Goal: Task Accomplishment & Management: Complete application form

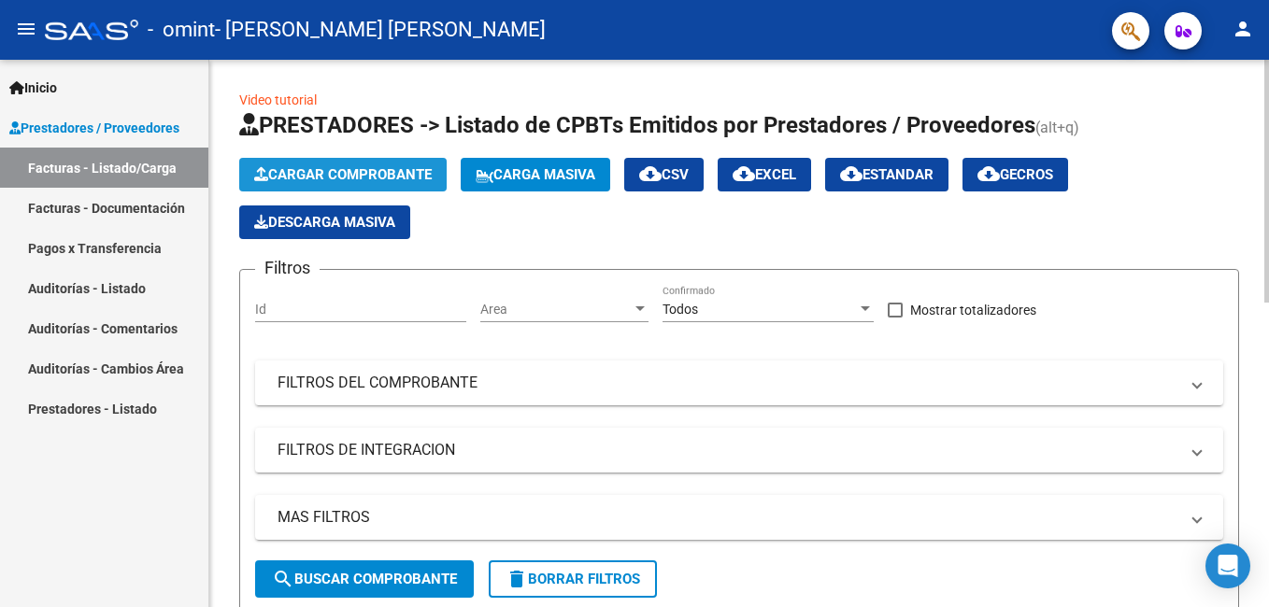
click at [314, 167] on span "Cargar Comprobante" at bounding box center [343, 174] width 178 height 17
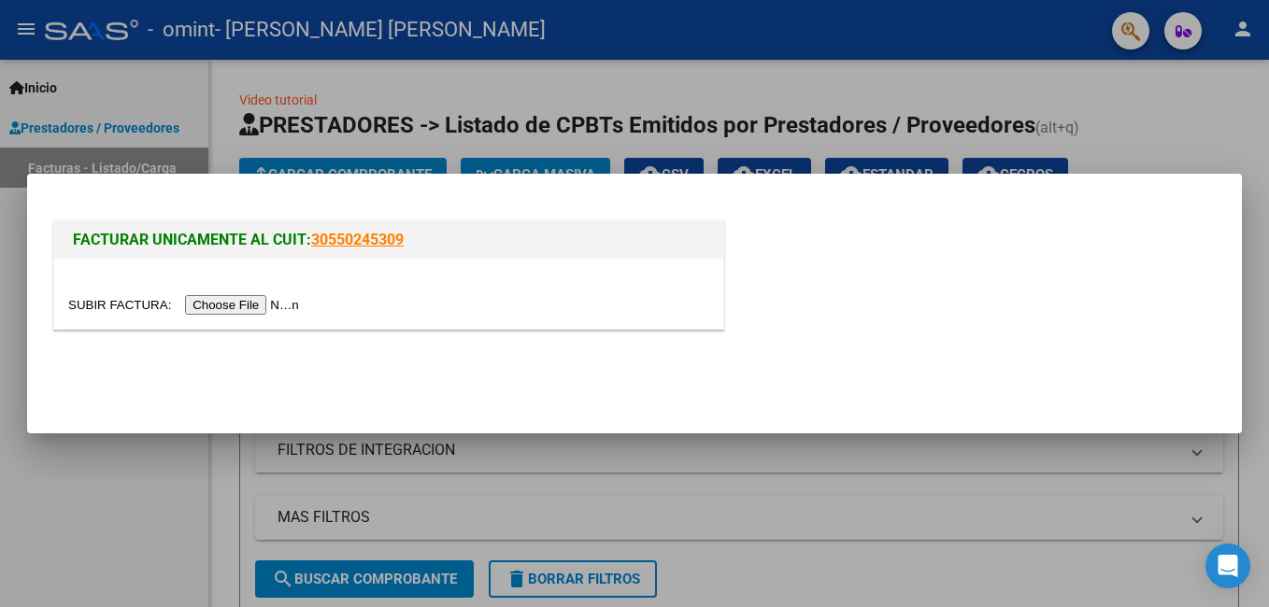
click at [210, 305] on input "file" at bounding box center [186, 305] width 236 height 20
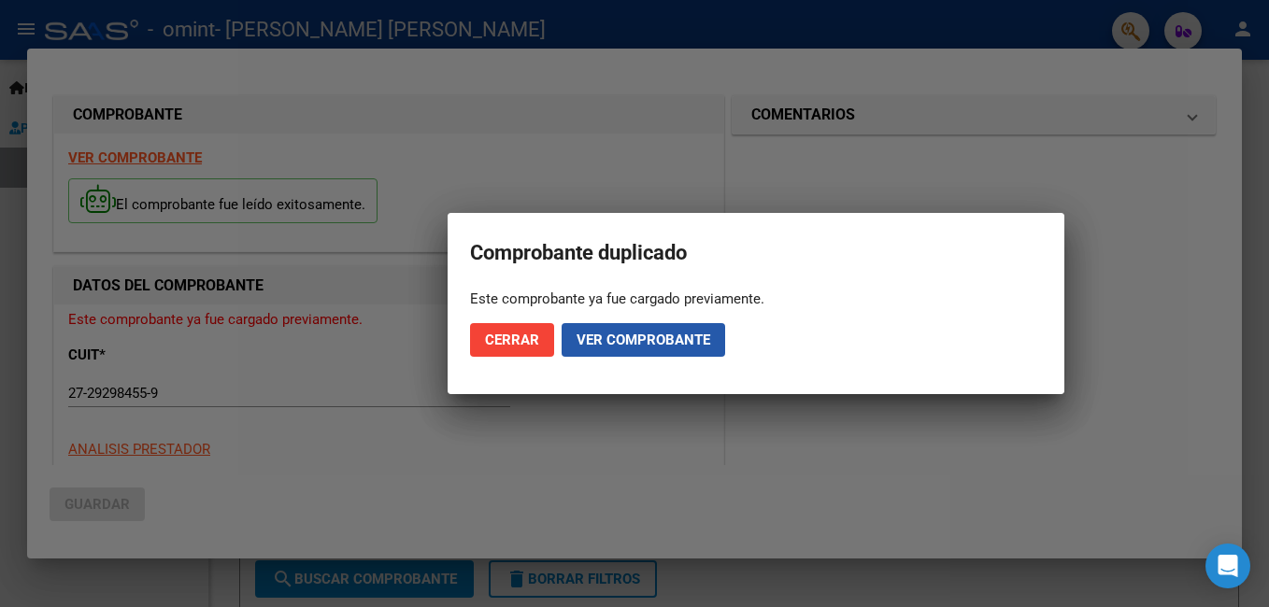
click at [643, 336] on span "Ver comprobante" at bounding box center [644, 340] width 134 height 17
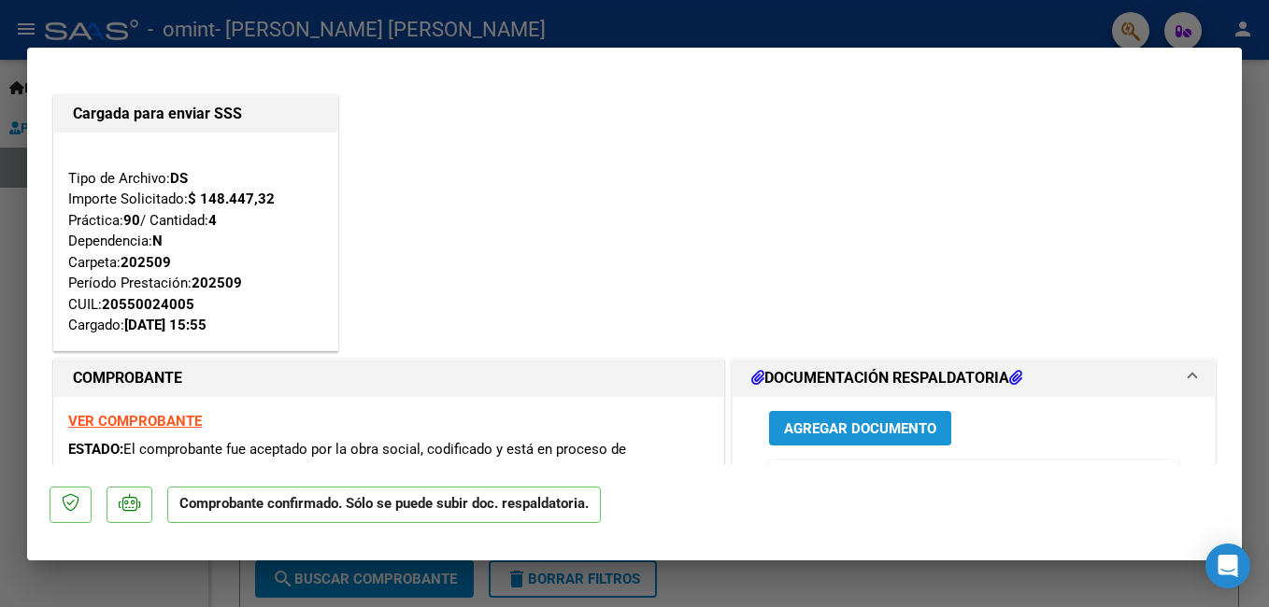
click at [876, 426] on span "Agregar Documento" at bounding box center [860, 429] width 152 height 17
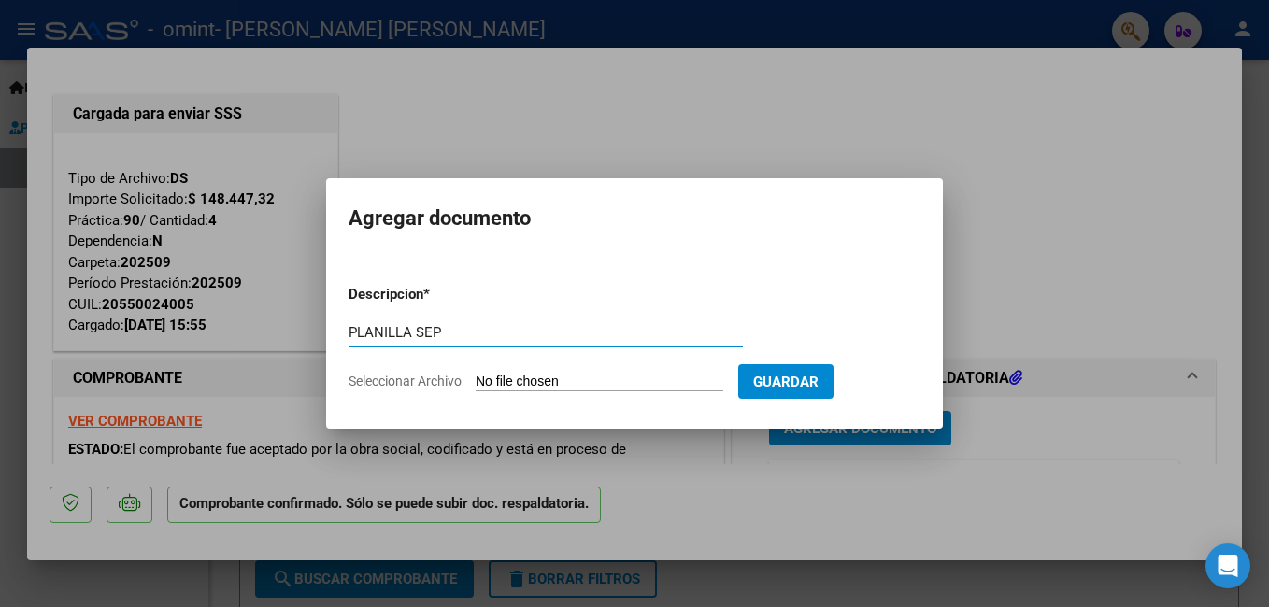
type input "PLANILLA SEP"
click at [590, 371] on form "Descripcion * PLANILLA SEP Escriba aquí una descripcion Seleccionar Archivo Gua…" at bounding box center [635, 338] width 572 height 136
click at [640, 378] on input "Seleccionar Archivo" at bounding box center [600, 383] width 248 height 18
type input "C:\fakepath\PLA SEPTIEMBRE [PERSON_NAME].pdf"
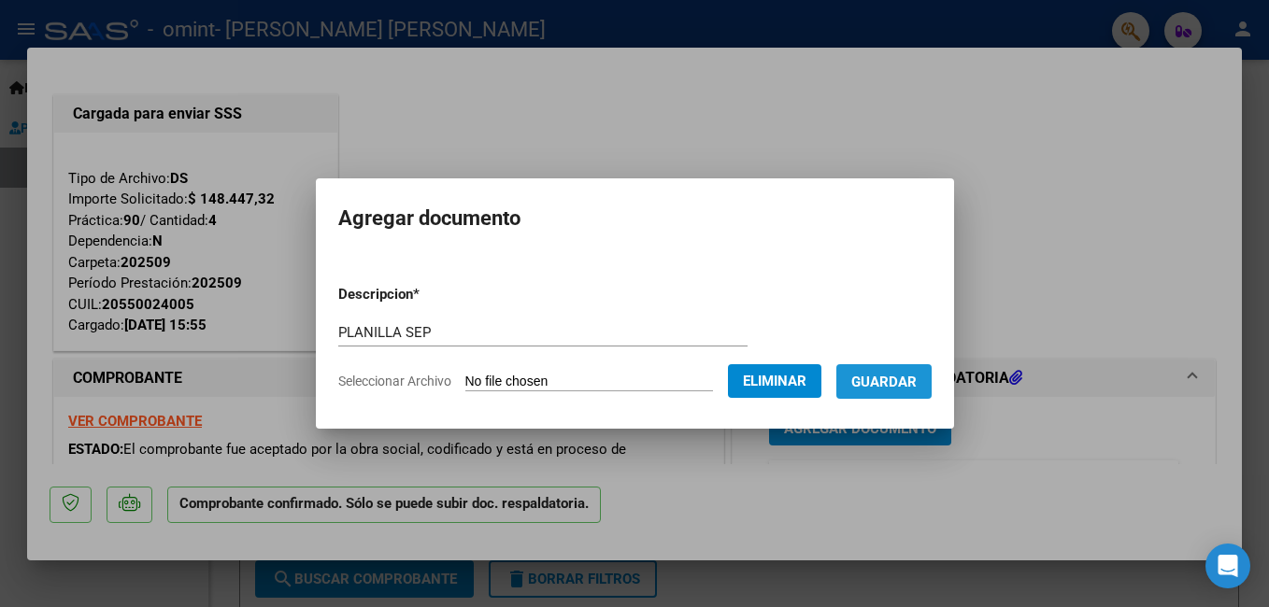
click at [917, 388] on span "Guardar" at bounding box center [883, 382] width 65 height 17
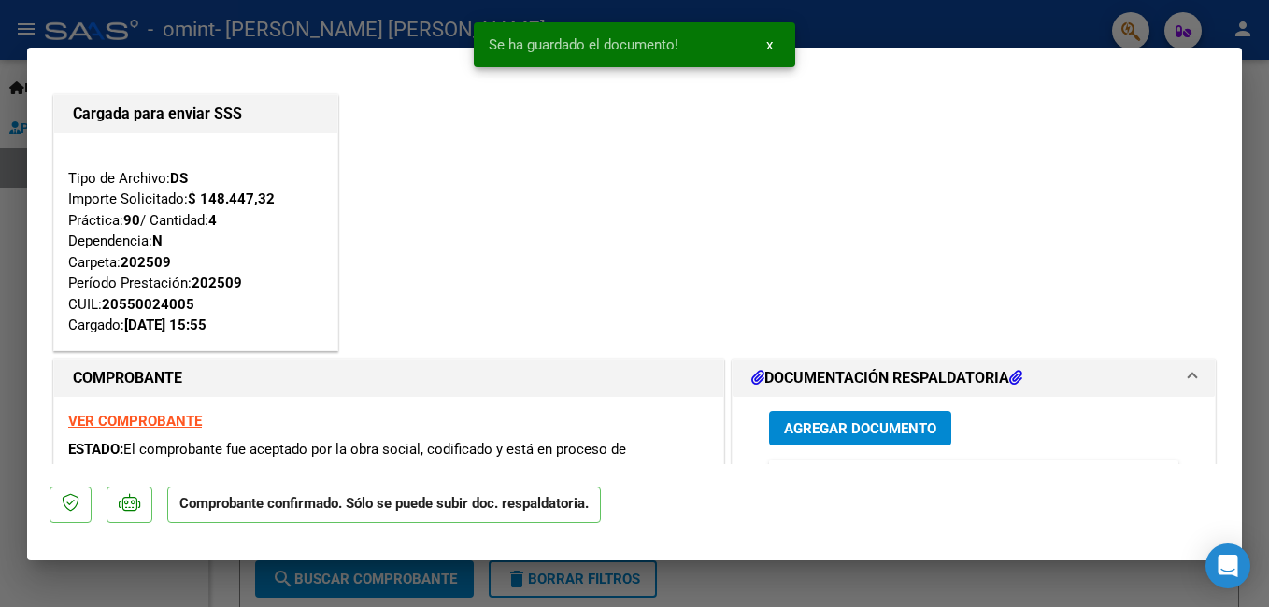
drag, startPoint x: 1242, startPoint y: 134, endPoint x: 1234, endPoint y: 202, distance: 68.7
click at [1234, 202] on div "Comprobante duplicado Este comprobante ya fue cargado previamente. Cerrar Ver c…" at bounding box center [634, 303] width 1269 height 607
drag, startPoint x: 1234, startPoint y: 202, endPoint x: 1117, endPoint y: 157, distance: 125.1
click at [1117, 157] on div "Cargada para enviar SSS Tipo de Archivo: DS Importe Solicitado: $ 148.447,32 Pr…" at bounding box center [635, 223] width 1170 height 264
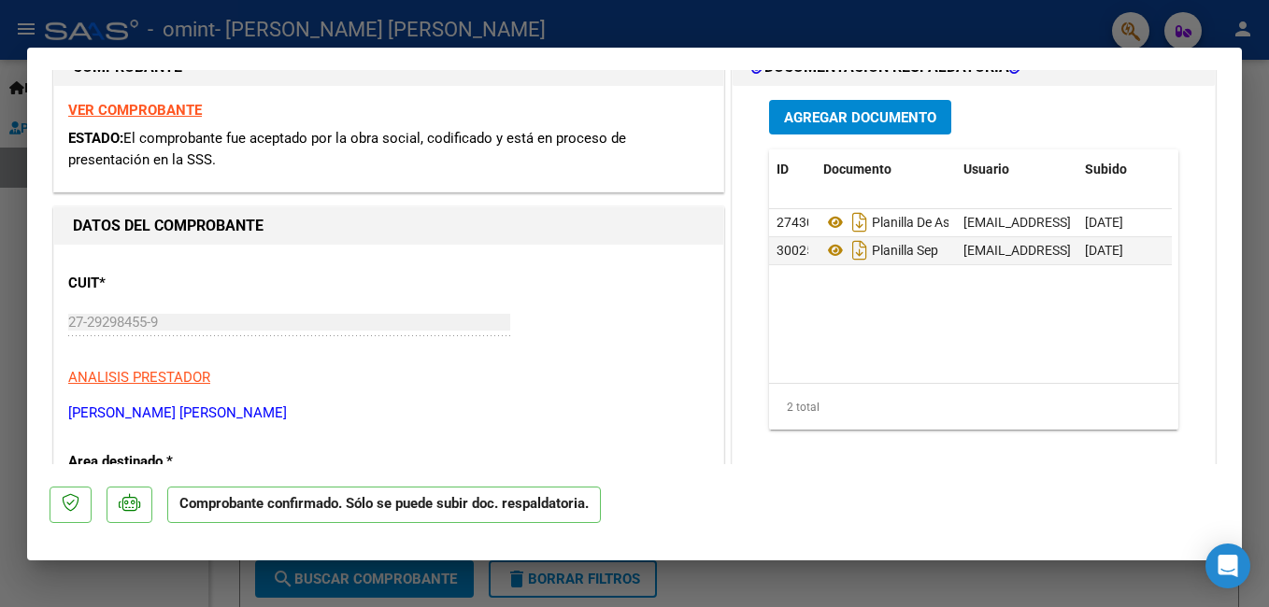
scroll to position [345, 0]
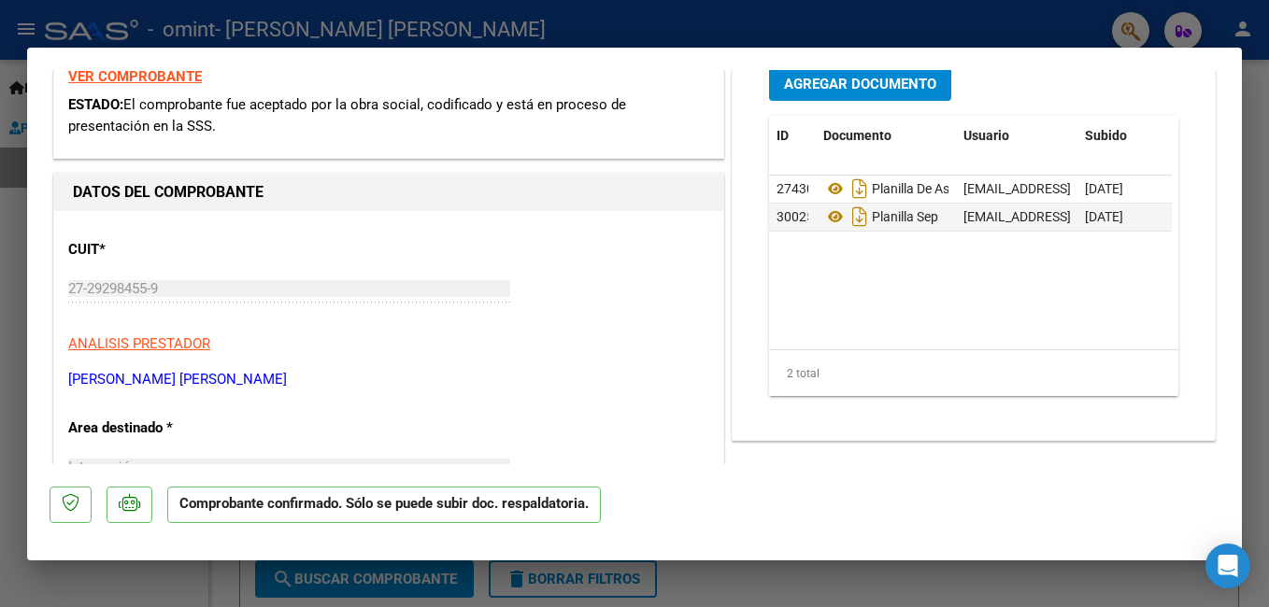
drag, startPoint x: 1242, startPoint y: 214, endPoint x: 1231, endPoint y: 241, distance: 29.3
click at [1231, 241] on div "Comprobante duplicado Este comprobante ya fue cargado previamente. Cerrar Ver c…" at bounding box center [634, 303] width 1269 height 607
drag, startPoint x: 1231, startPoint y: 241, endPoint x: 1149, endPoint y: 248, distance: 81.6
click at [1149, 248] on datatable-body "27430 Planilla De Asistencia [EMAIL_ADDRESS][DOMAIN_NAME] - [PERSON_NAME] [DATE…" at bounding box center [970, 263] width 403 height 174
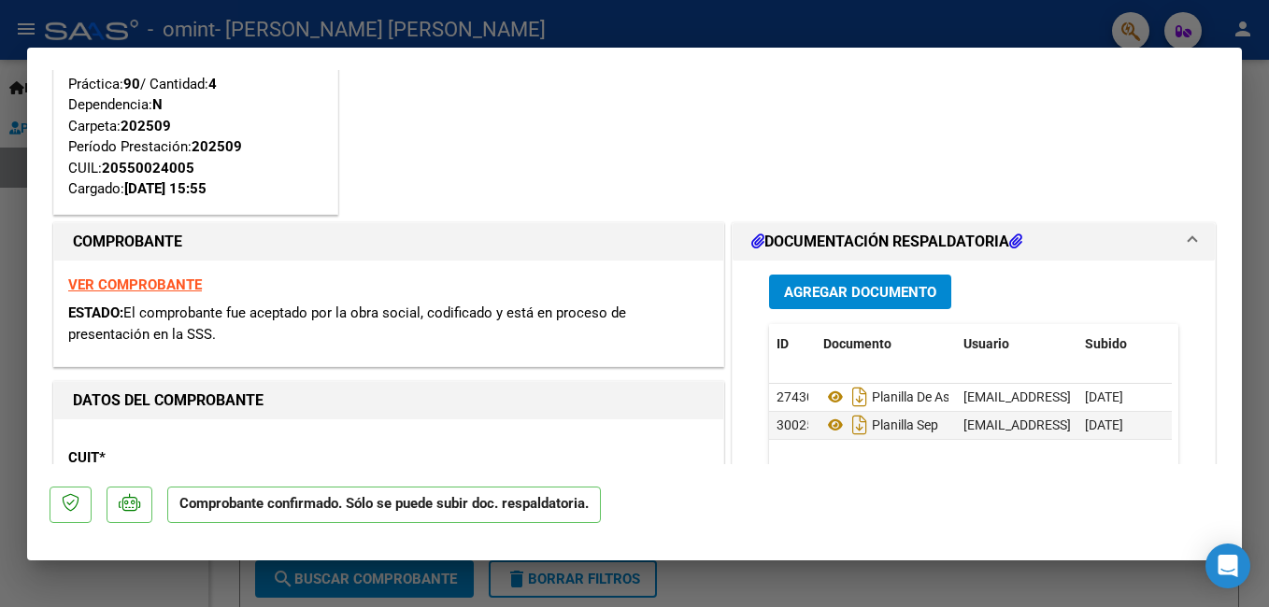
scroll to position [0, 0]
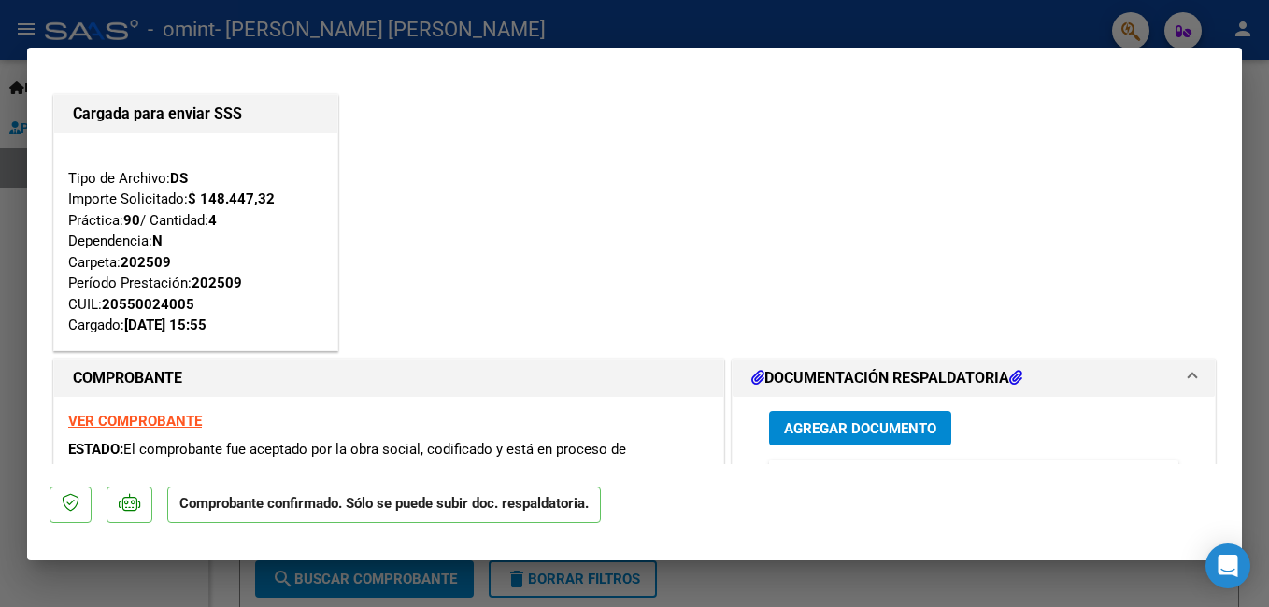
click at [1268, 292] on html "menu - omint - [PERSON_NAME] [PERSON_NAME] person Inicio Instructivos Contacto …" at bounding box center [634, 303] width 1269 height 607
click at [1261, 290] on div at bounding box center [634, 303] width 1269 height 607
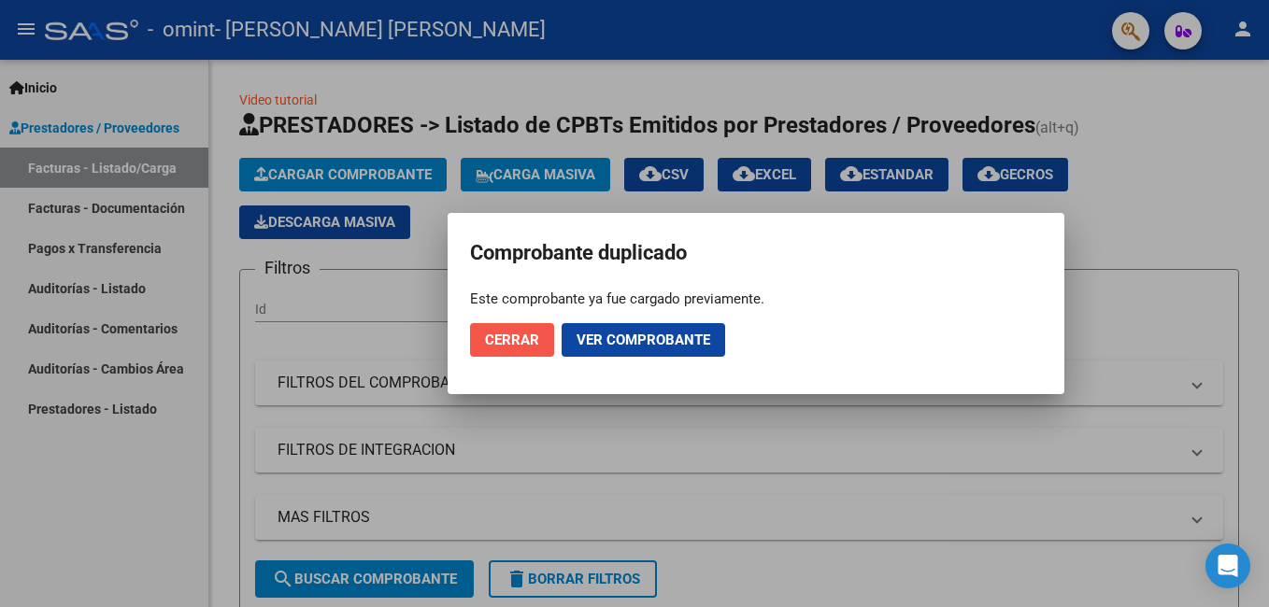
click at [507, 345] on span "Cerrar" at bounding box center [512, 340] width 54 height 17
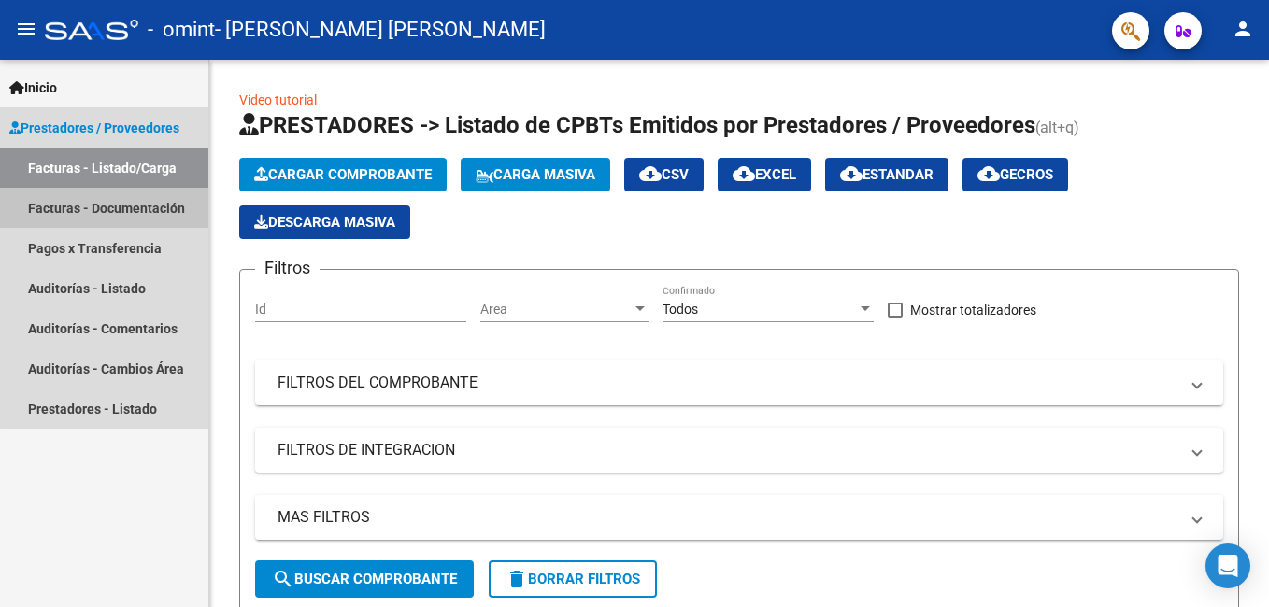
click at [142, 200] on link "Facturas - Documentación" at bounding box center [104, 208] width 208 height 40
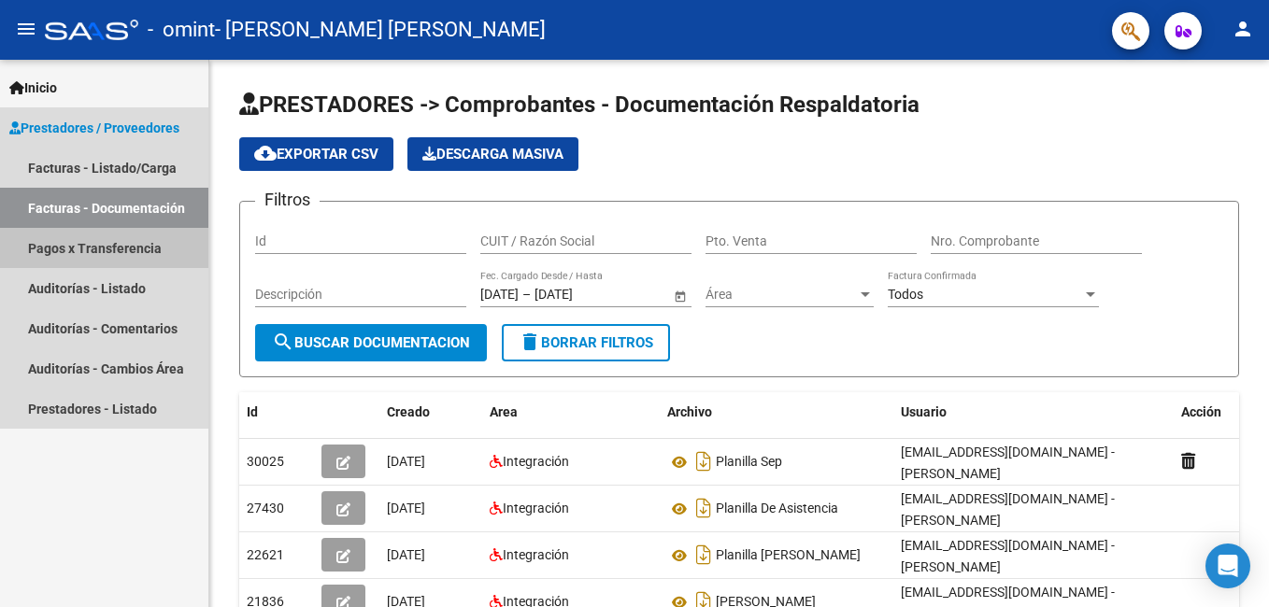
click at [98, 252] on link "Pagos x Transferencia" at bounding box center [104, 248] width 208 height 40
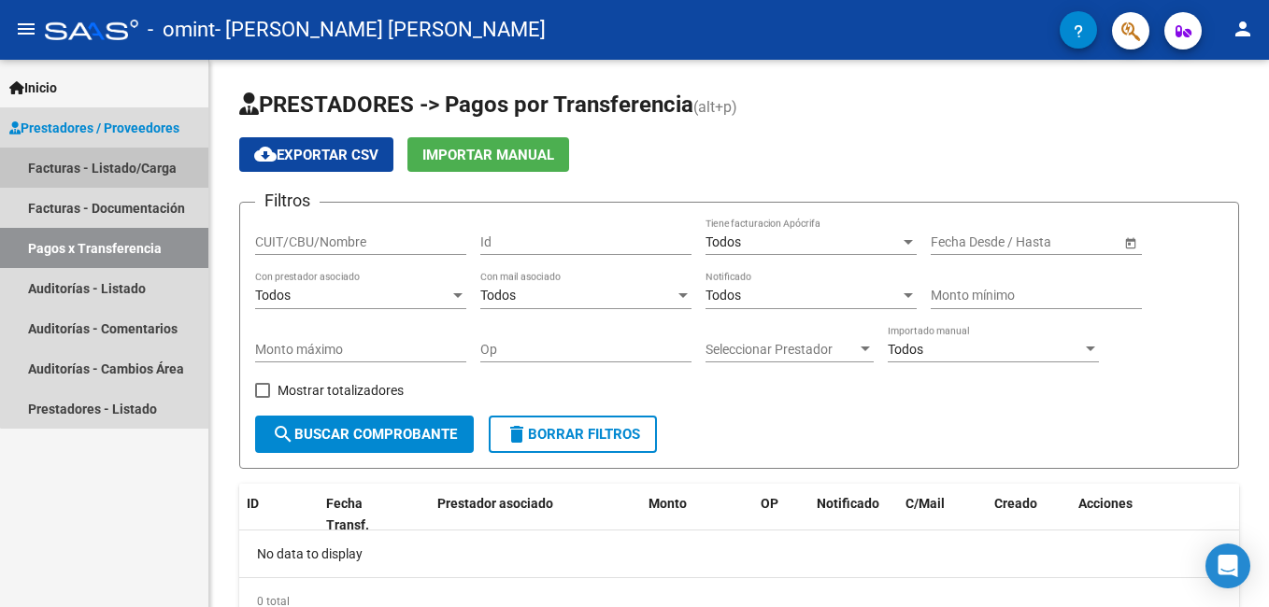
click at [146, 166] on link "Facturas - Listado/Carga" at bounding box center [104, 168] width 208 height 40
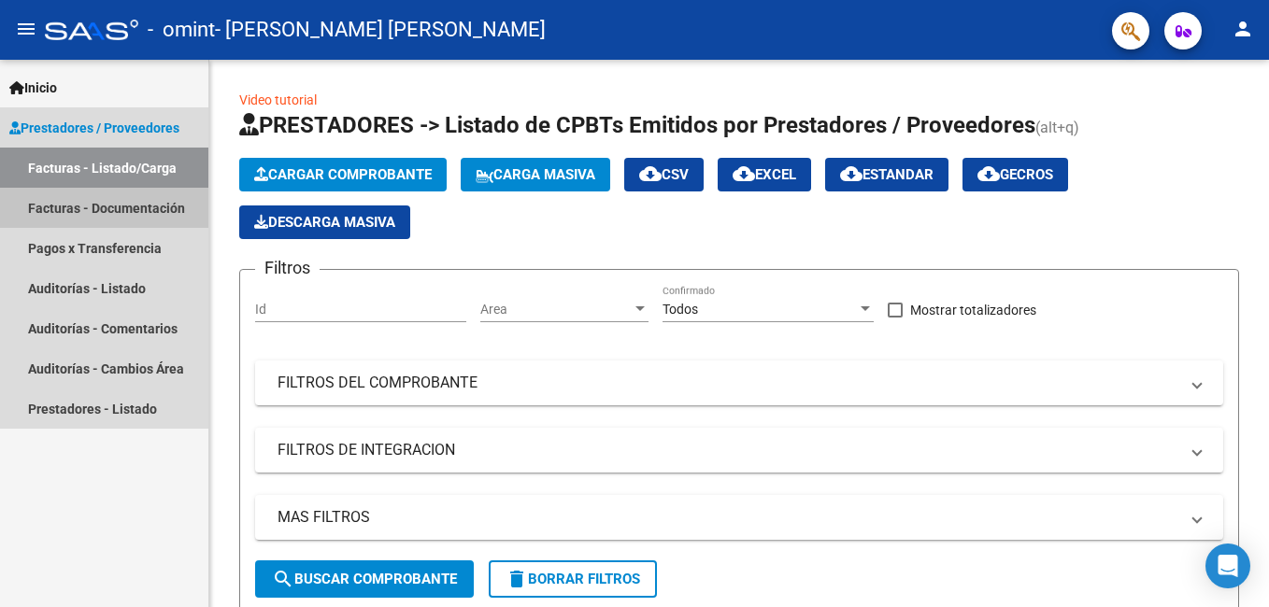
click at [143, 207] on link "Facturas - Documentación" at bounding box center [104, 208] width 208 height 40
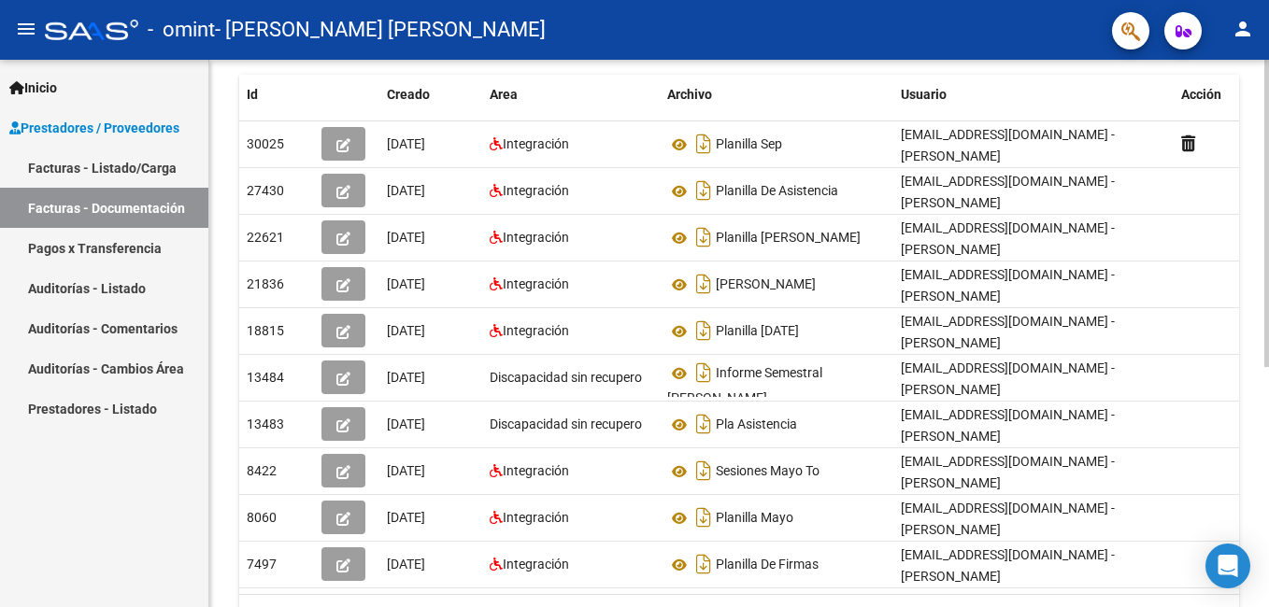
scroll to position [320, 0]
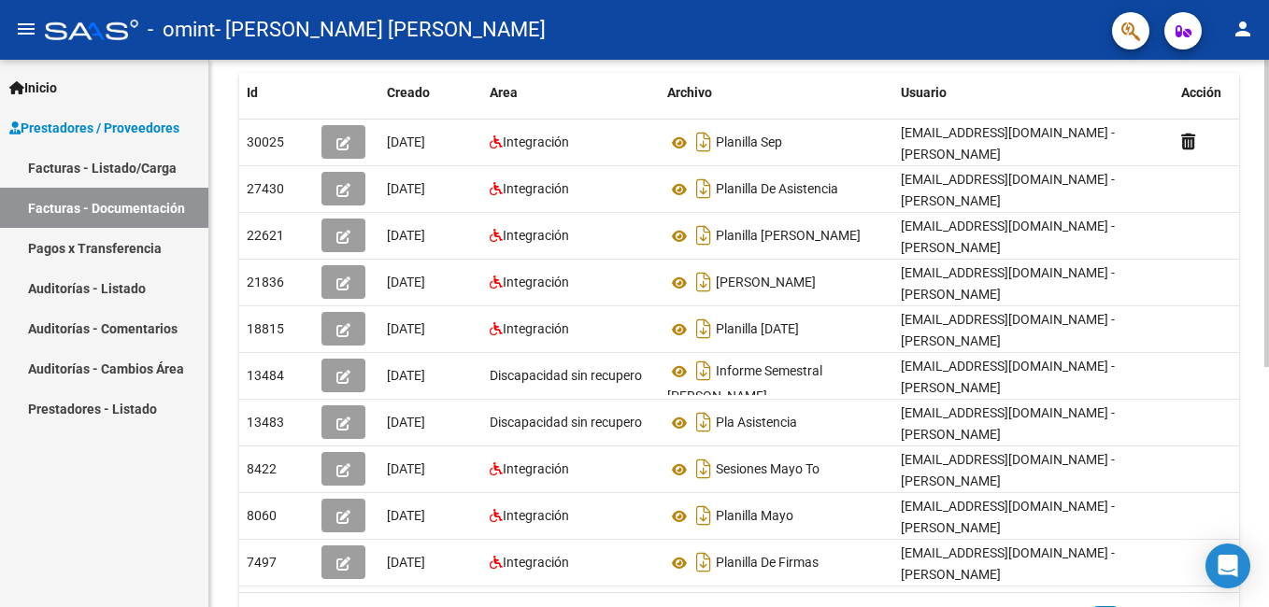
click at [1268, 413] on div at bounding box center [1266, 399] width 5 height 307
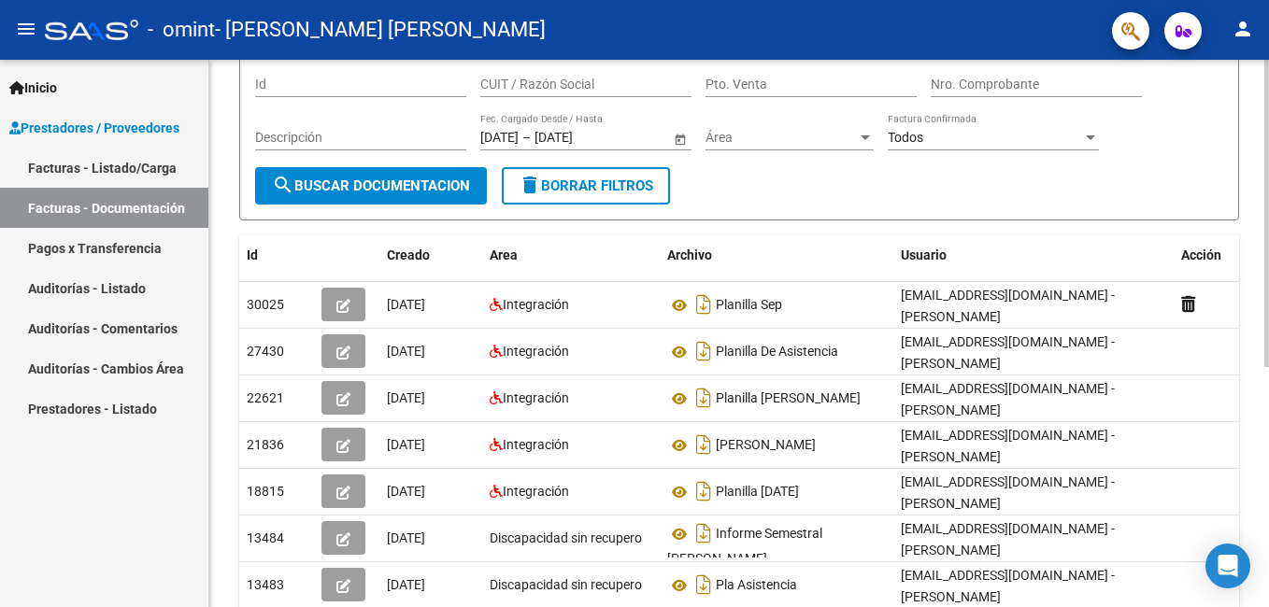
click at [1268, 205] on html "menu - omint - [PERSON_NAME] [PERSON_NAME] person Inicio Instructivos Contacto …" at bounding box center [634, 303] width 1269 height 607
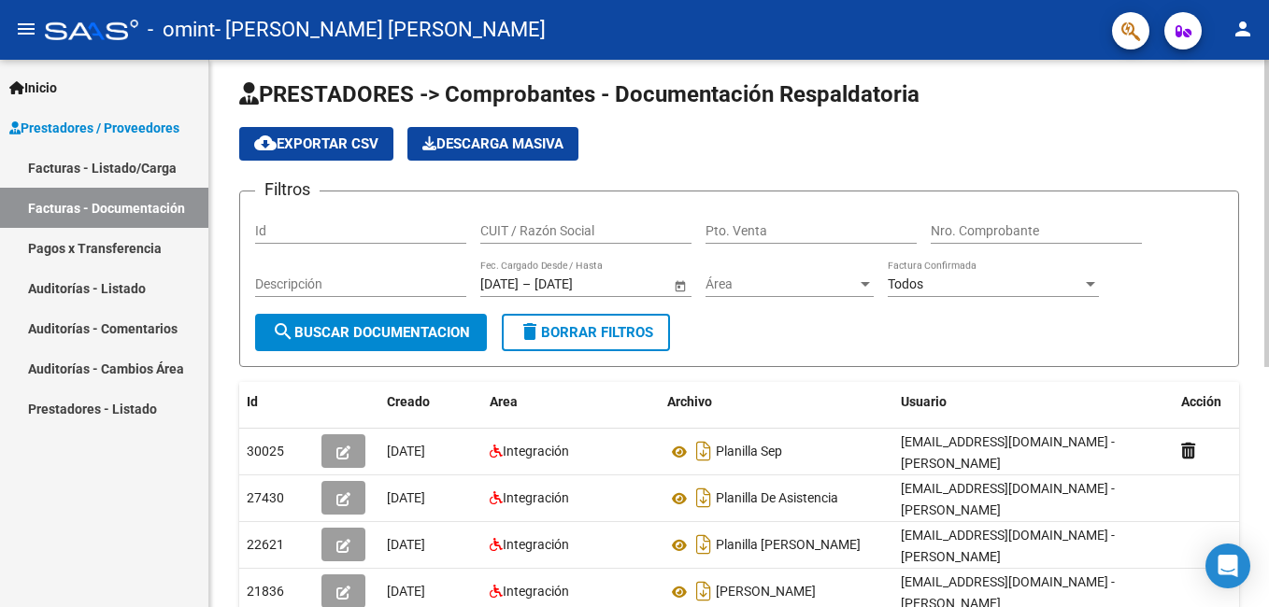
scroll to position [0, 0]
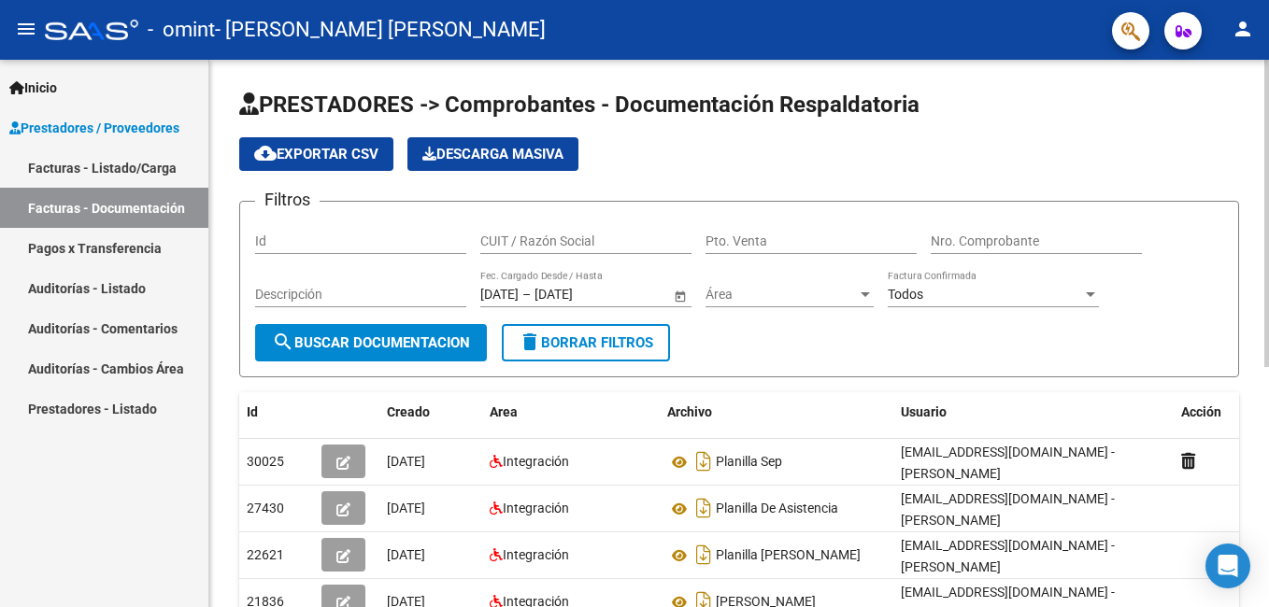
click at [1268, 175] on html "menu - omint - [PERSON_NAME] [PERSON_NAME] person Inicio Instructivos Contacto …" at bounding box center [634, 303] width 1269 height 607
click at [105, 210] on link "Facturas - Documentación" at bounding box center [104, 208] width 208 height 40
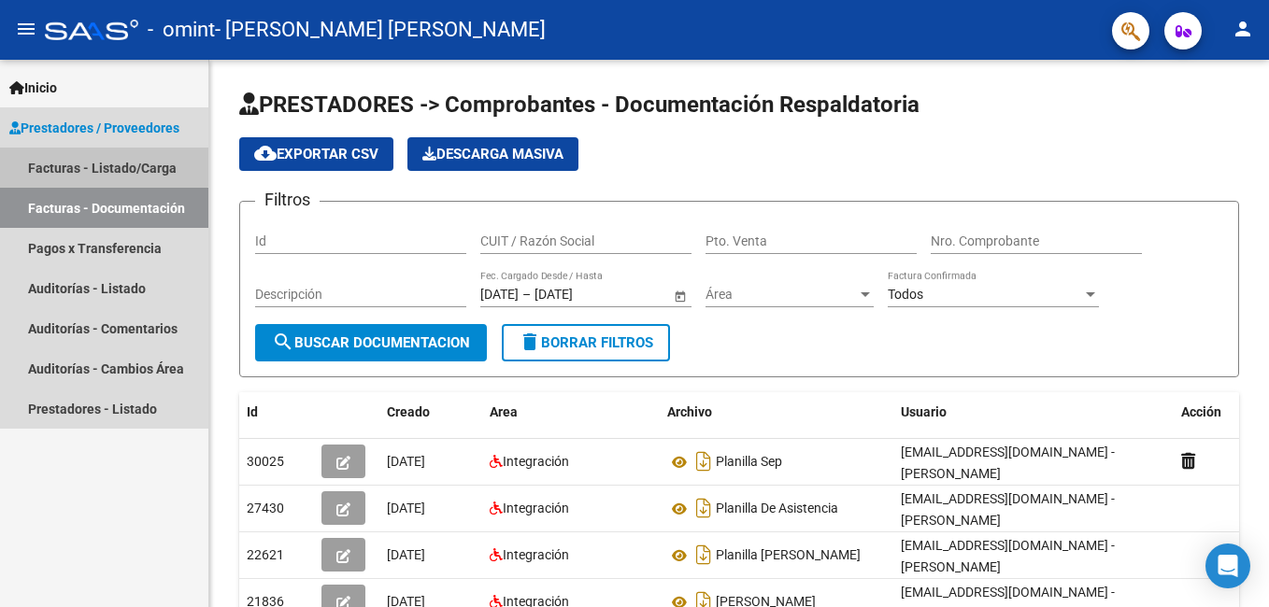
click at [99, 149] on link "Facturas - Listado/Carga" at bounding box center [104, 168] width 208 height 40
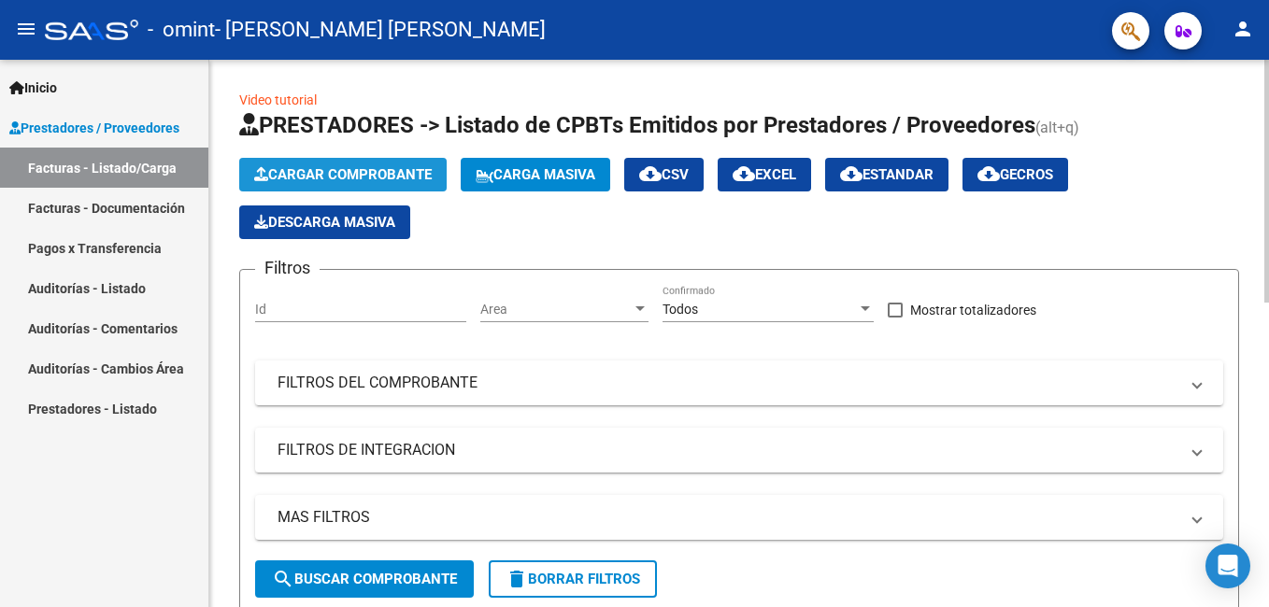
click at [404, 172] on span "Cargar Comprobante" at bounding box center [343, 174] width 178 height 17
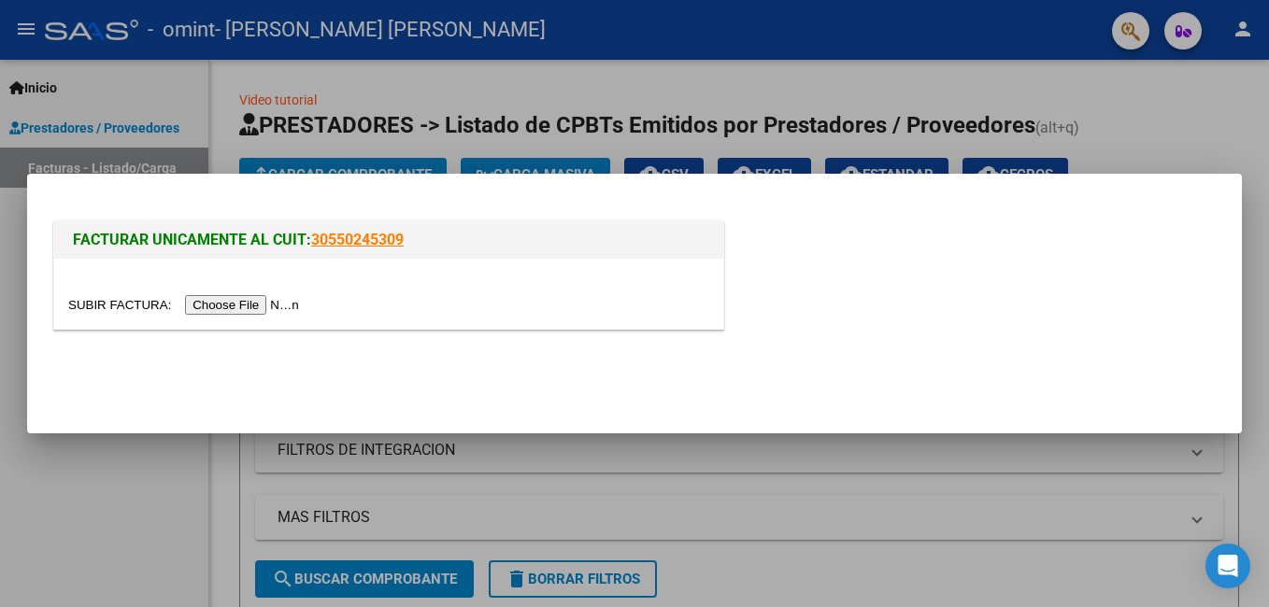
click at [221, 306] on input "file" at bounding box center [186, 305] width 236 height 20
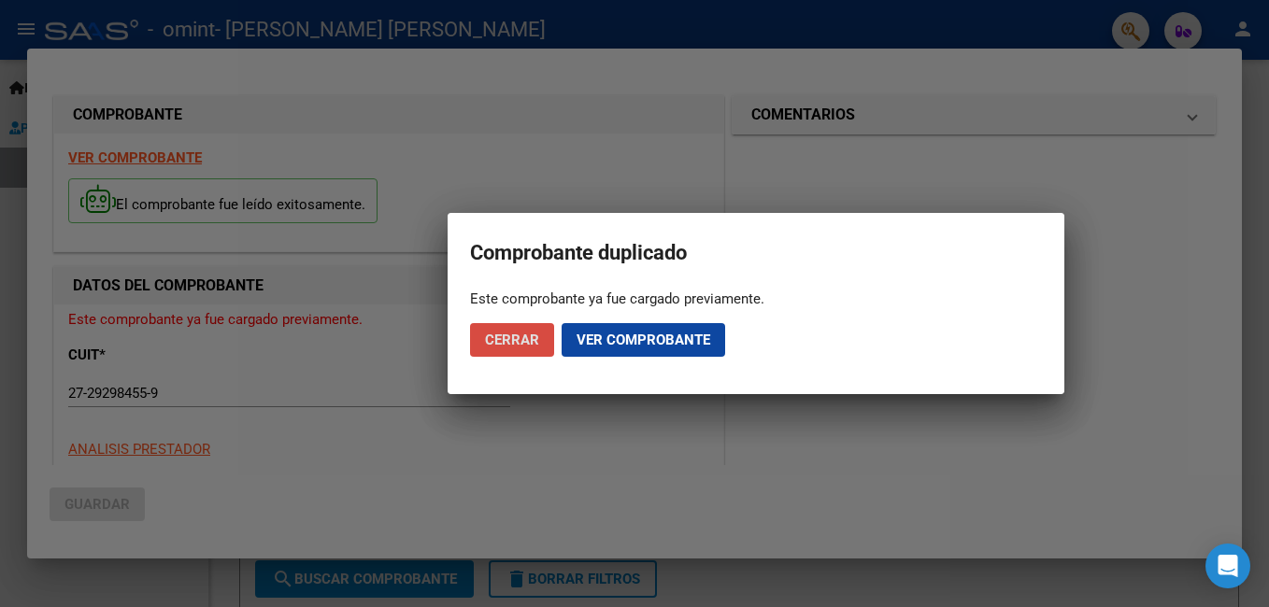
click at [535, 342] on span "Cerrar" at bounding box center [512, 340] width 54 height 17
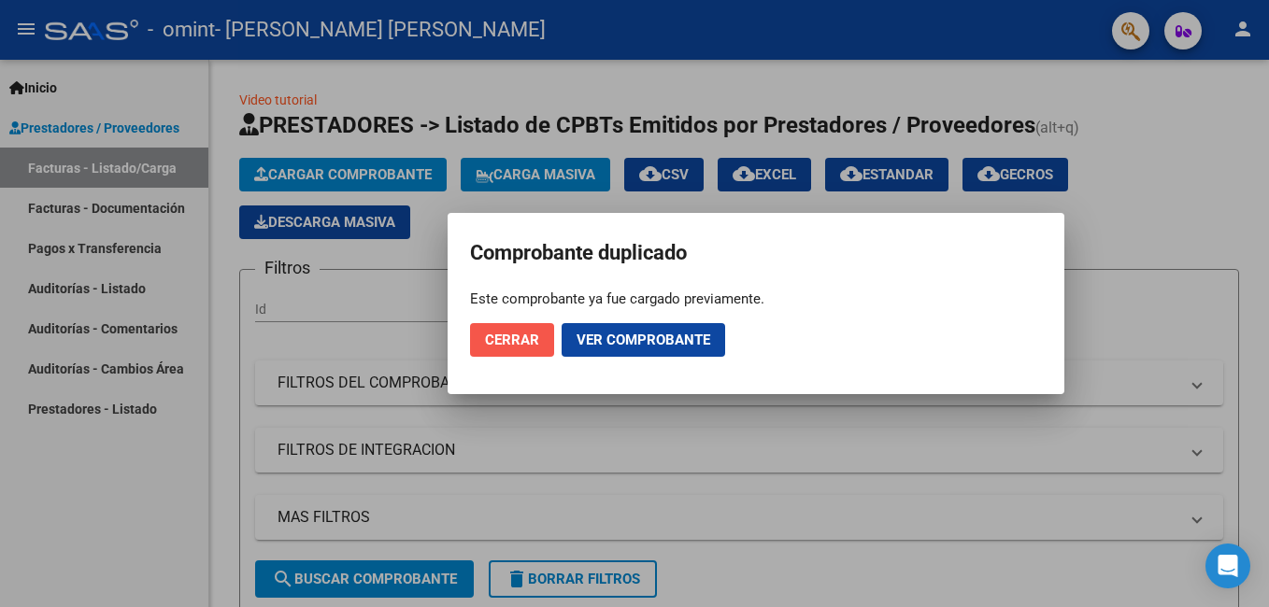
click at [535, 342] on span "Cerrar" at bounding box center [512, 340] width 54 height 17
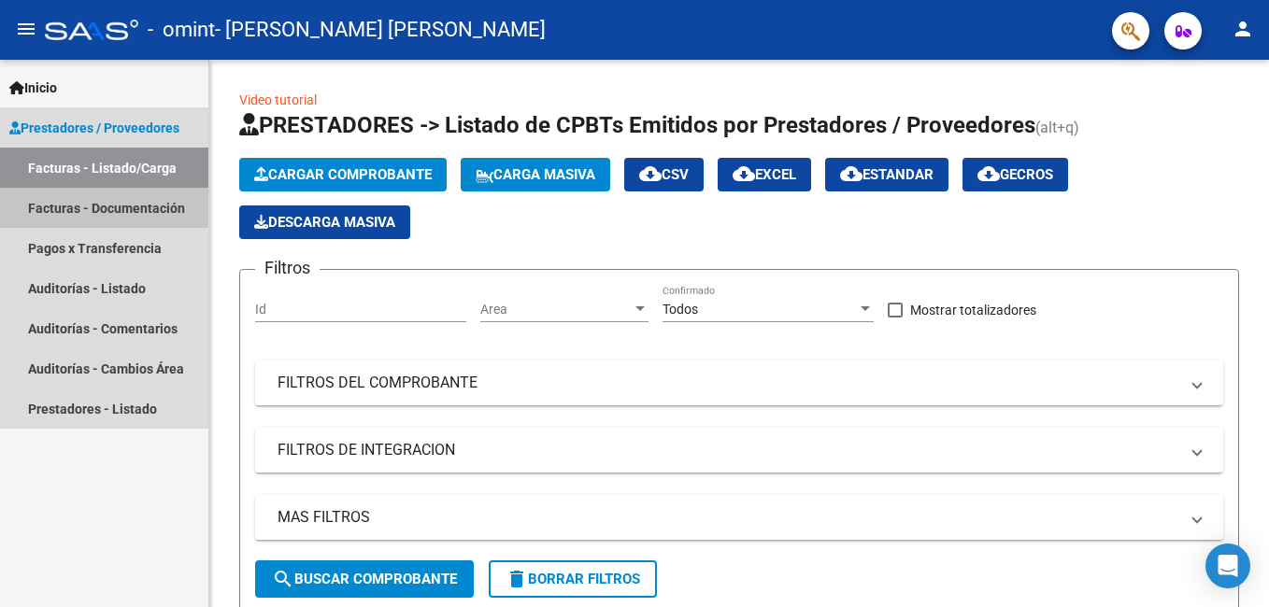
click at [121, 207] on link "Facturas - Documentación" at bounding box center [104, 208] width 208 height 40
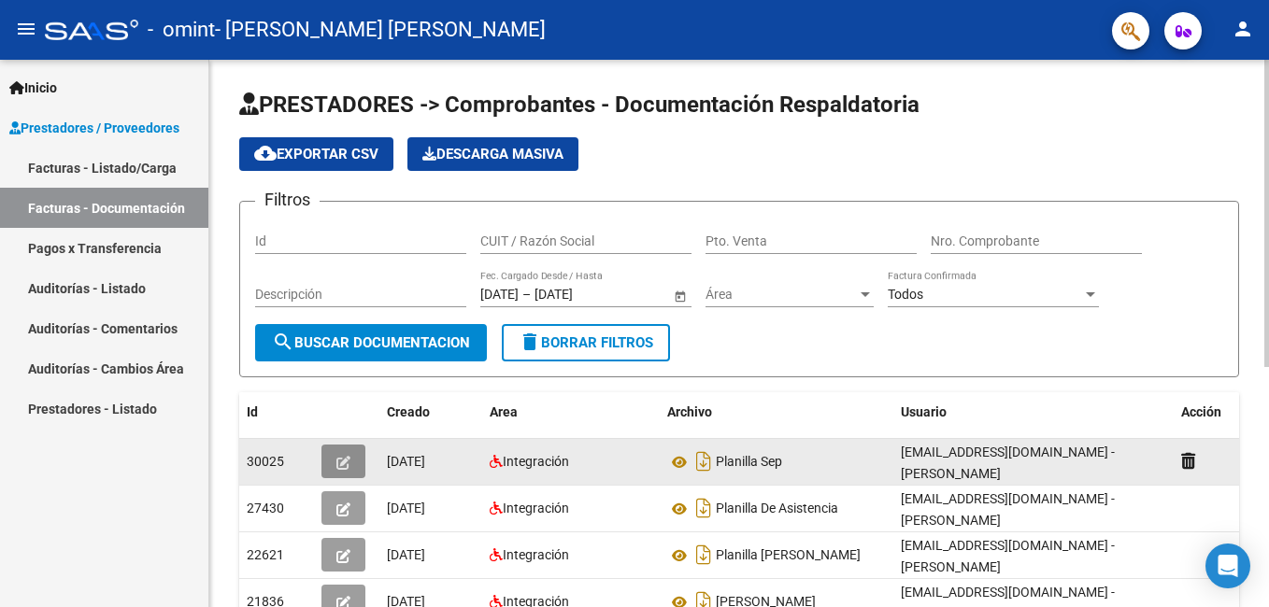
click at [348, 464] on icon "button" at bounding box center [343, 463] width 14 height 14
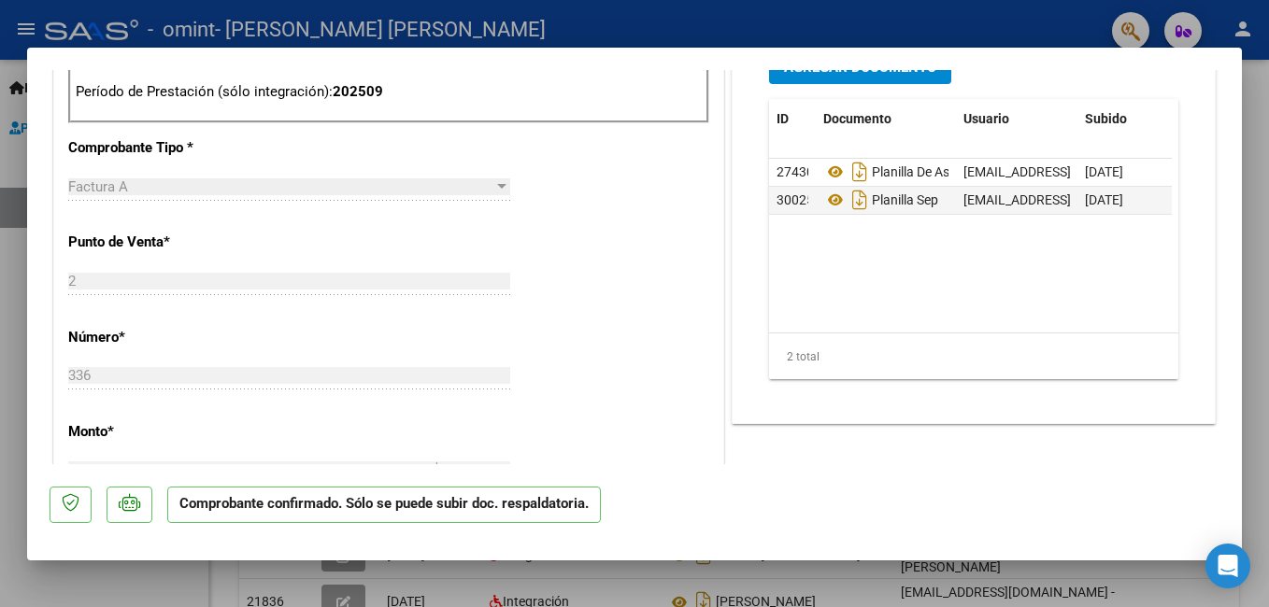
scroll to position [1095, 0]
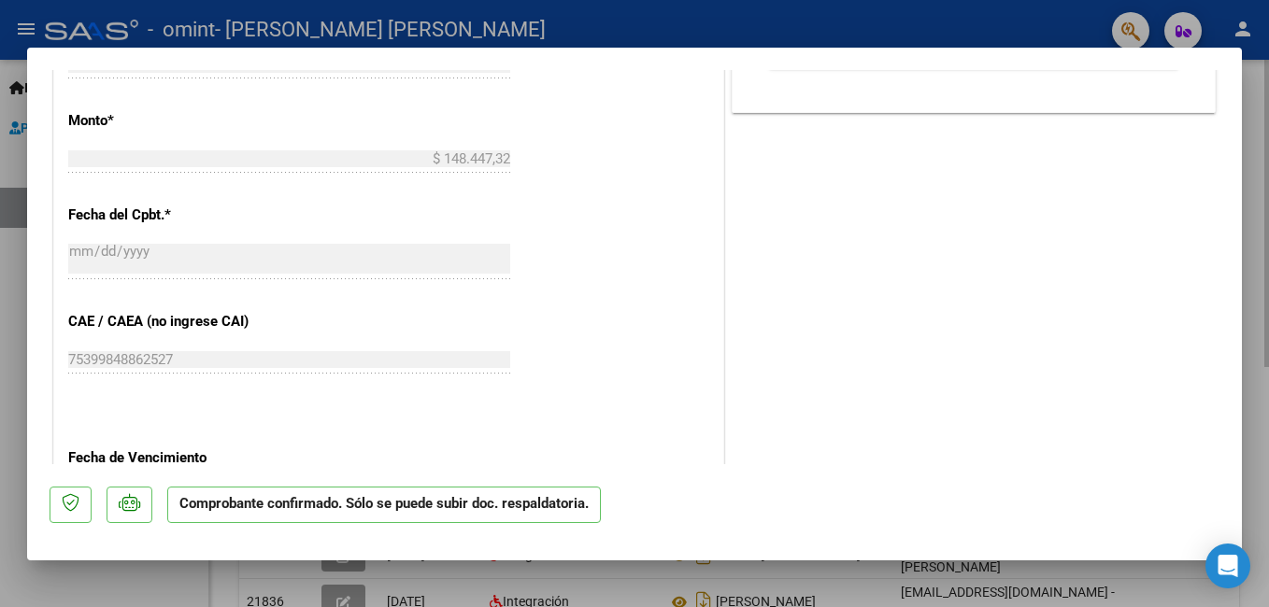
drag, startPoint x: 1248, startPoint y: 405, endPoint x: 1254, endPoint y: 332, distance: 73.1
click at [1254, 389] on div at bounding box center [634, 303] width 1269 height 607
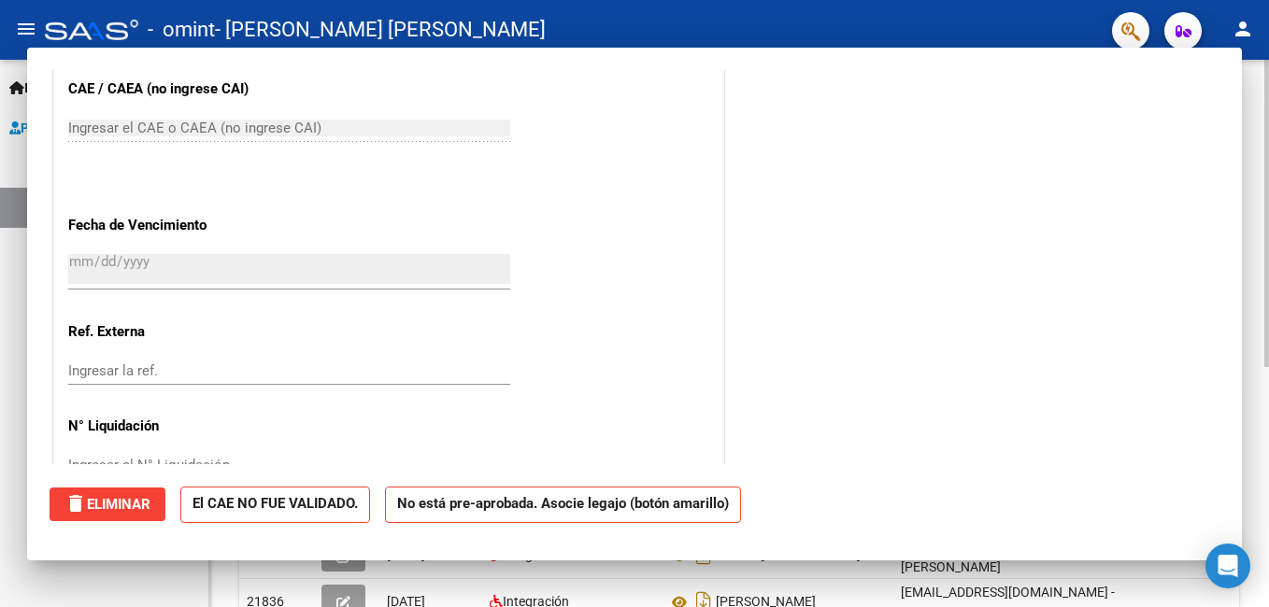
scroll to position [0, 0]
